Goal: Check status: Check status

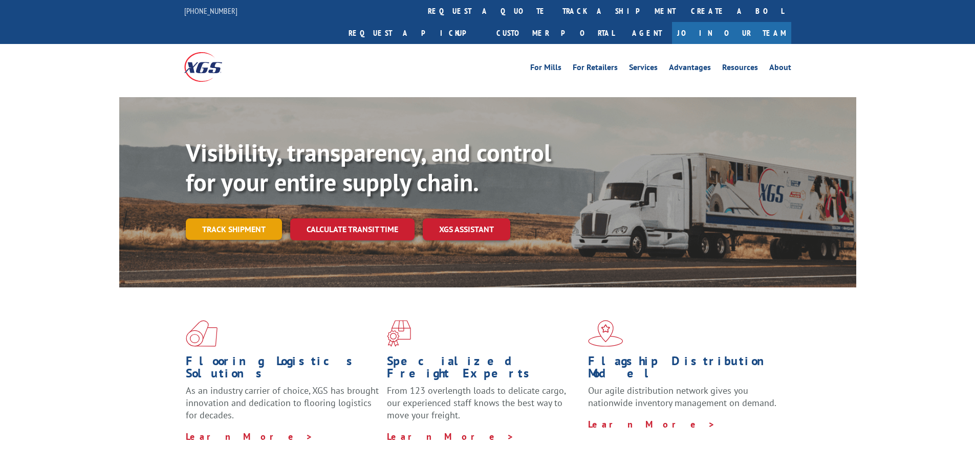
click at [246, 218] on link "Track shipment" at bounding box center [234, 228] width 96 height 21
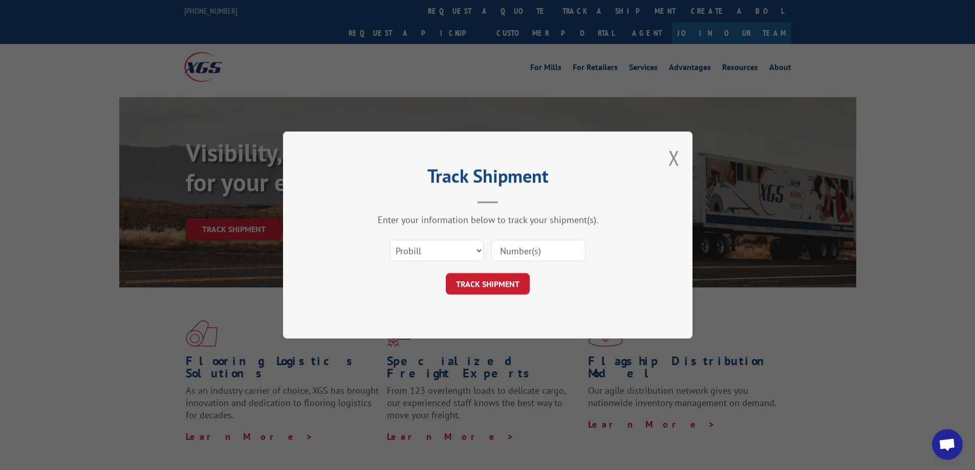
click at [536, 244] on input at bounding box center [538, 250] width 94 height 21
paste input "17469352"
type input "17469352"
click at [513, 275] on button "TRACK SHIPMENT" at bounding box center [488, 283] width 84 height 21
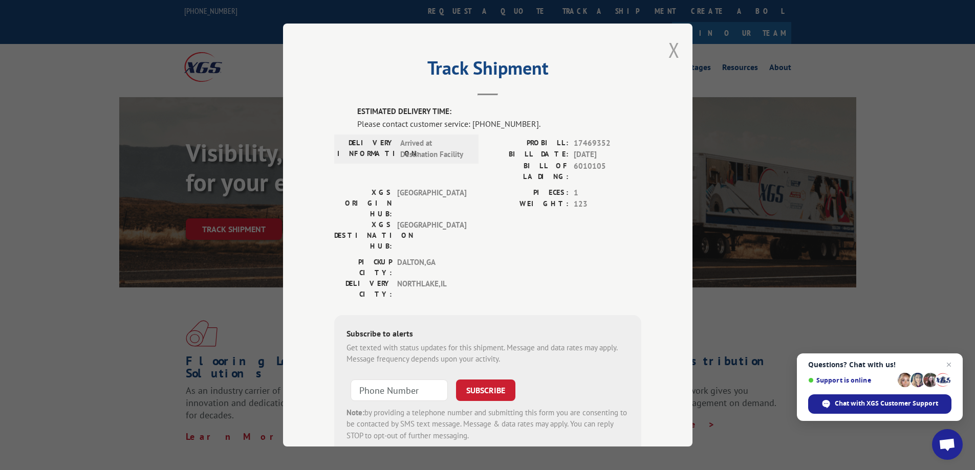
click at [670, 54] on button "Close modal" at bounding box center [673, 49] width 11 height 27
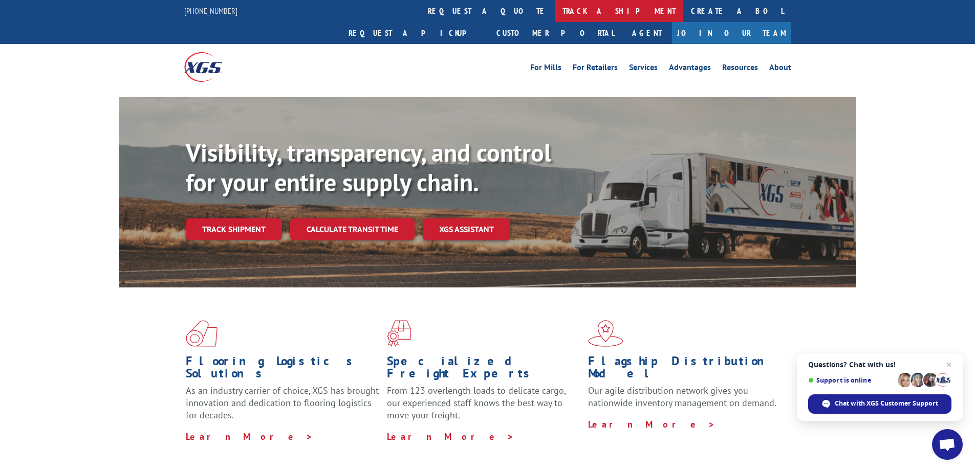
click at [555, 12] on link "track a shipment" at bounding box center [619, 11] width 128 height 22
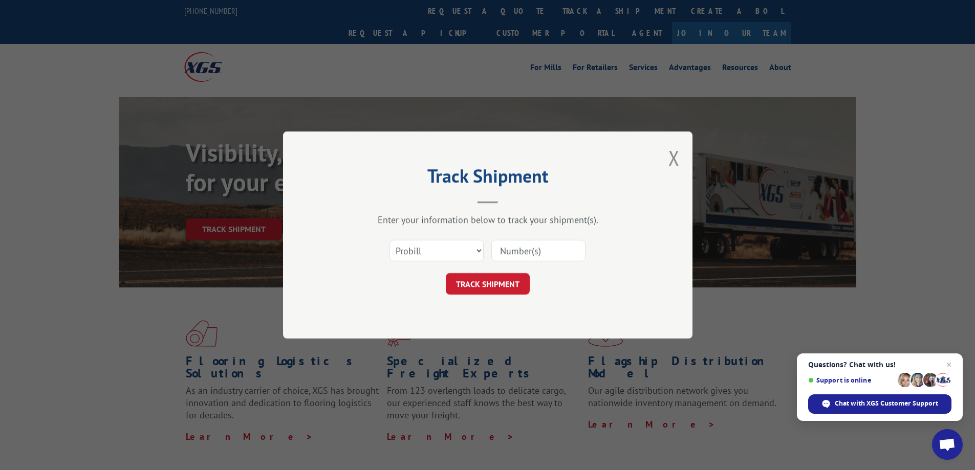
click at [550, 252] on input at bounding box center [538, 250] width 94 height 21
paste input "17271313"
type input "17271313"
click at [504, 282] on button "TRACK SHIPMENT" at bounding box center [488, 283] width 84 height 21
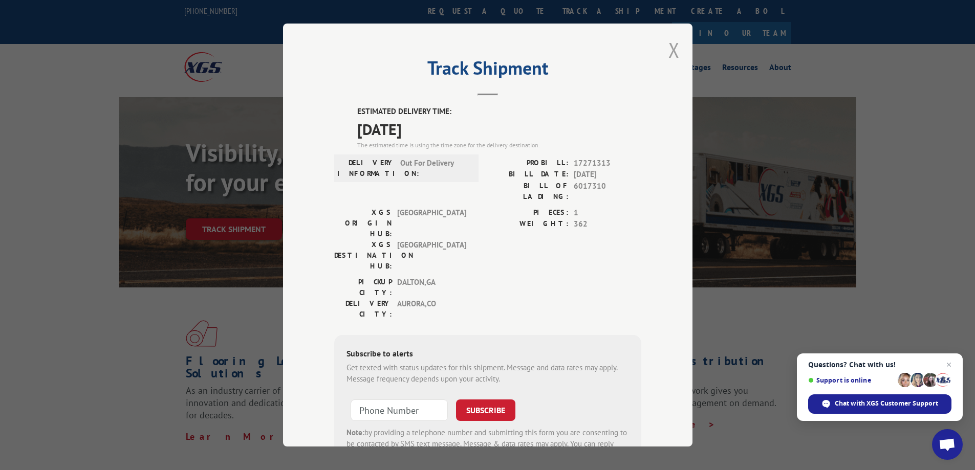
click at [668, 49] on button "Close modal" at bounding box center [673, 49] width 11 height 27
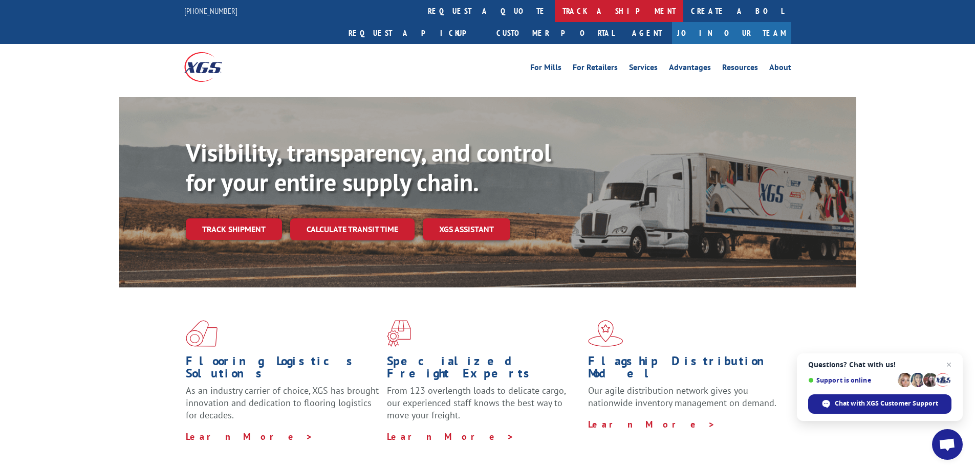
click at [555, 5] on link "track a shipment" at bounding box center [619, 11] width 128 height 22
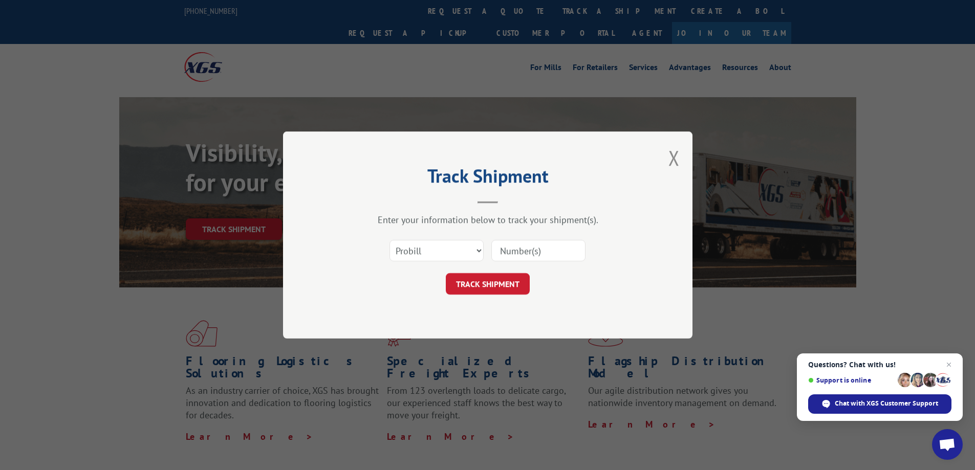
click at [548, 250] on input at bounding box center [538, 250] width 94 height 21
paste input "17470416"
type input "17470416"
click at [498, 288] on button "TRACK SHIPMENT" at bounding box center [488, 283] width 84 height 21
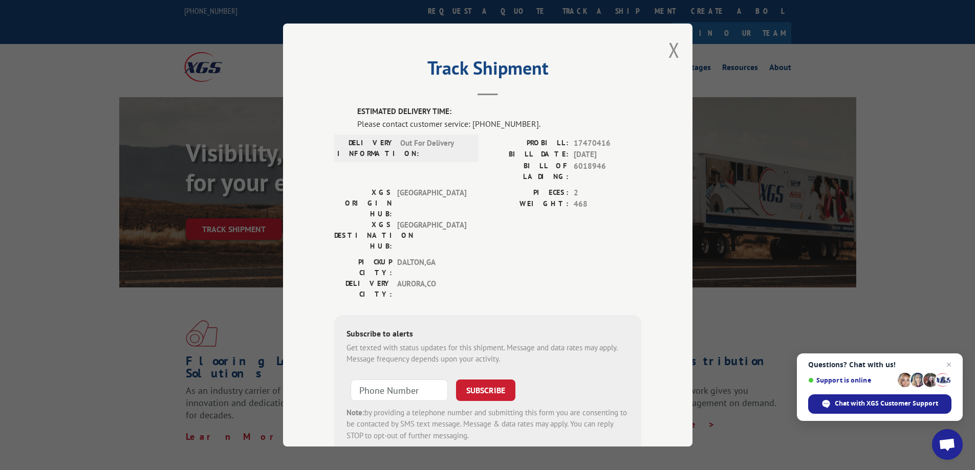
click at [662, 55] on div "Track Shipment ESTIMATED DELIVERY TIME: Please contact customer service: [PHONE…" at bounding box center [487, 235] width 409 height 423
click at [670, 48] on button "Close modal" at bounding box center [673, 49] width 11 height 27
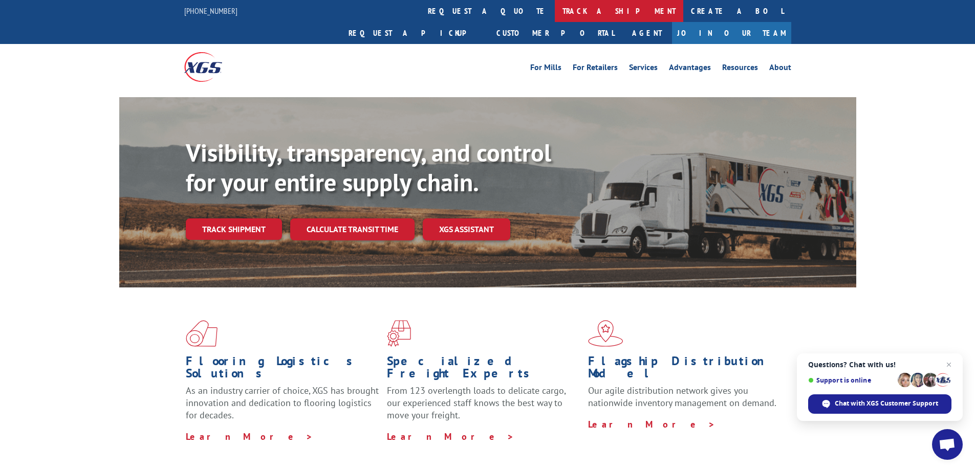
click at [555, 16] on link "track a shipment" at bounding box center [619, 11] width 128 height 22
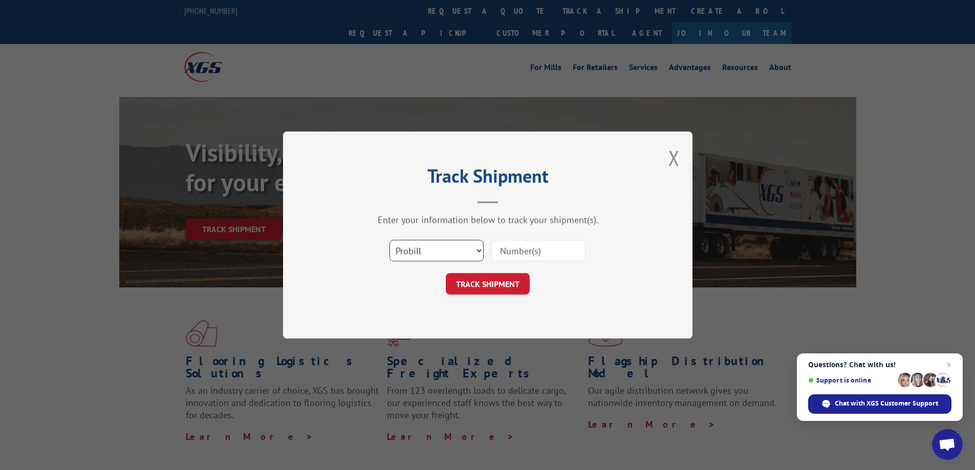
click at [443, 256] on select "Select category... Probill BOL PO" at bounding box center [436, 250] width 94 height 21
select select "po"
click at [389, 240] on select "Select category... Probill BOL PO" at bounding box center [436, 250] width 94 height 21
click at [520, 255] on input at bounding box center [538, 250] width 94 height 21
paste input "907444"
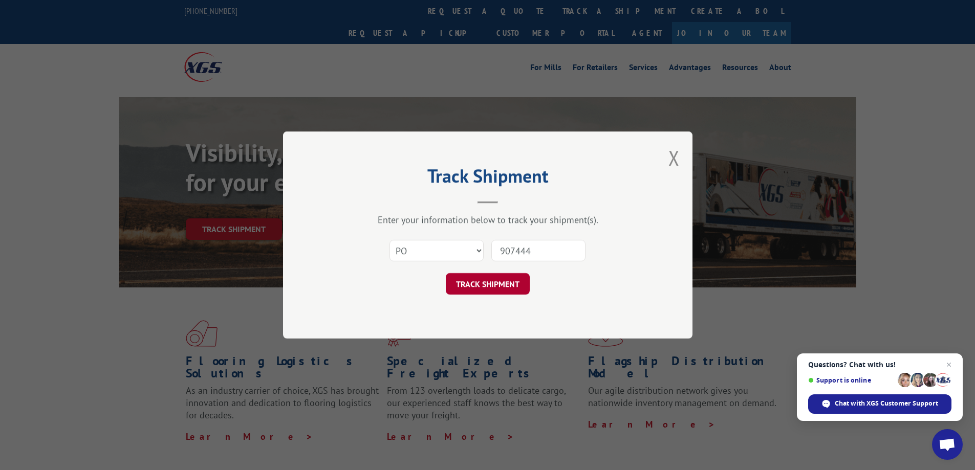
type input "907444"
click at [490, 295] on button "TRACK SHIPMENT" at bounding box center [488, 283] width 84 height 21
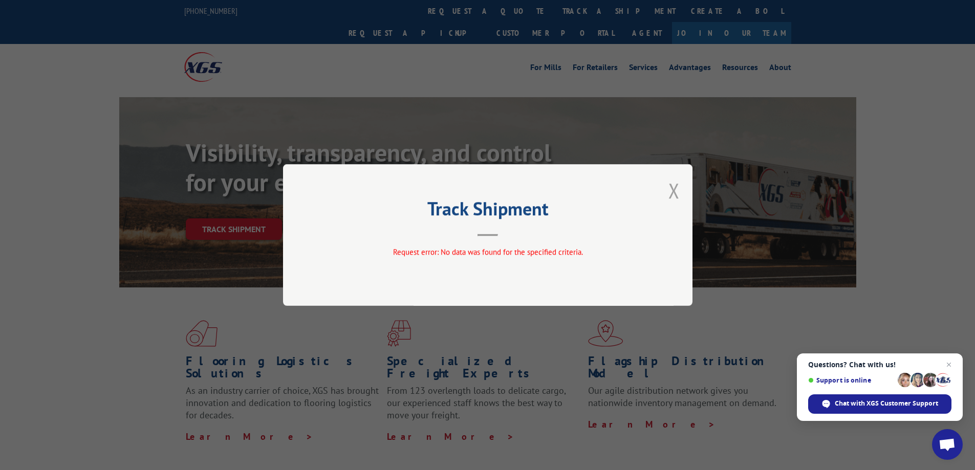
click at [671, 193] on button "Close modal" at bounding box center [673, 190] width 11 height 27
